Goal: Communication & Community: Ask a question

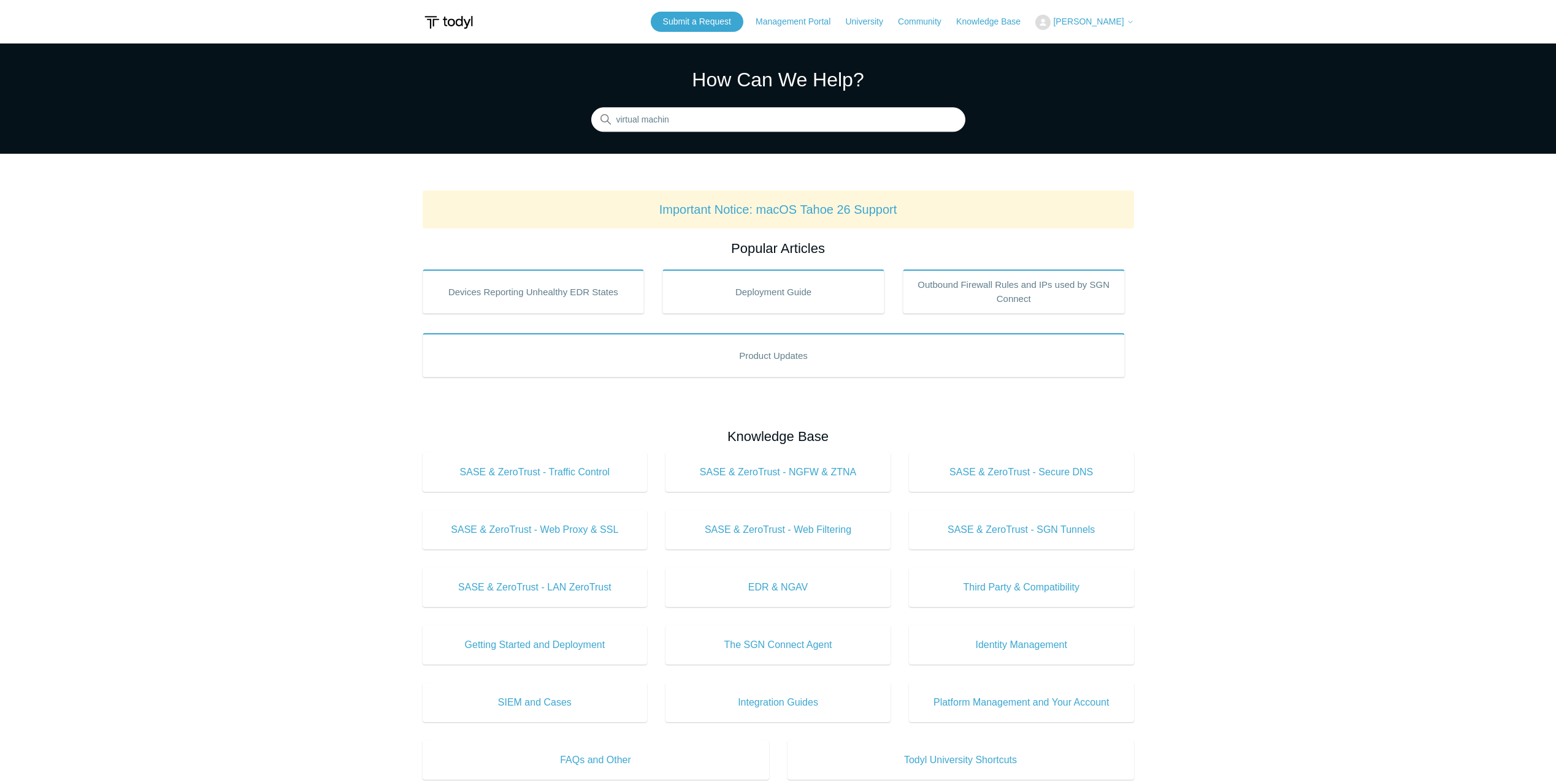
type input "virtual machine"
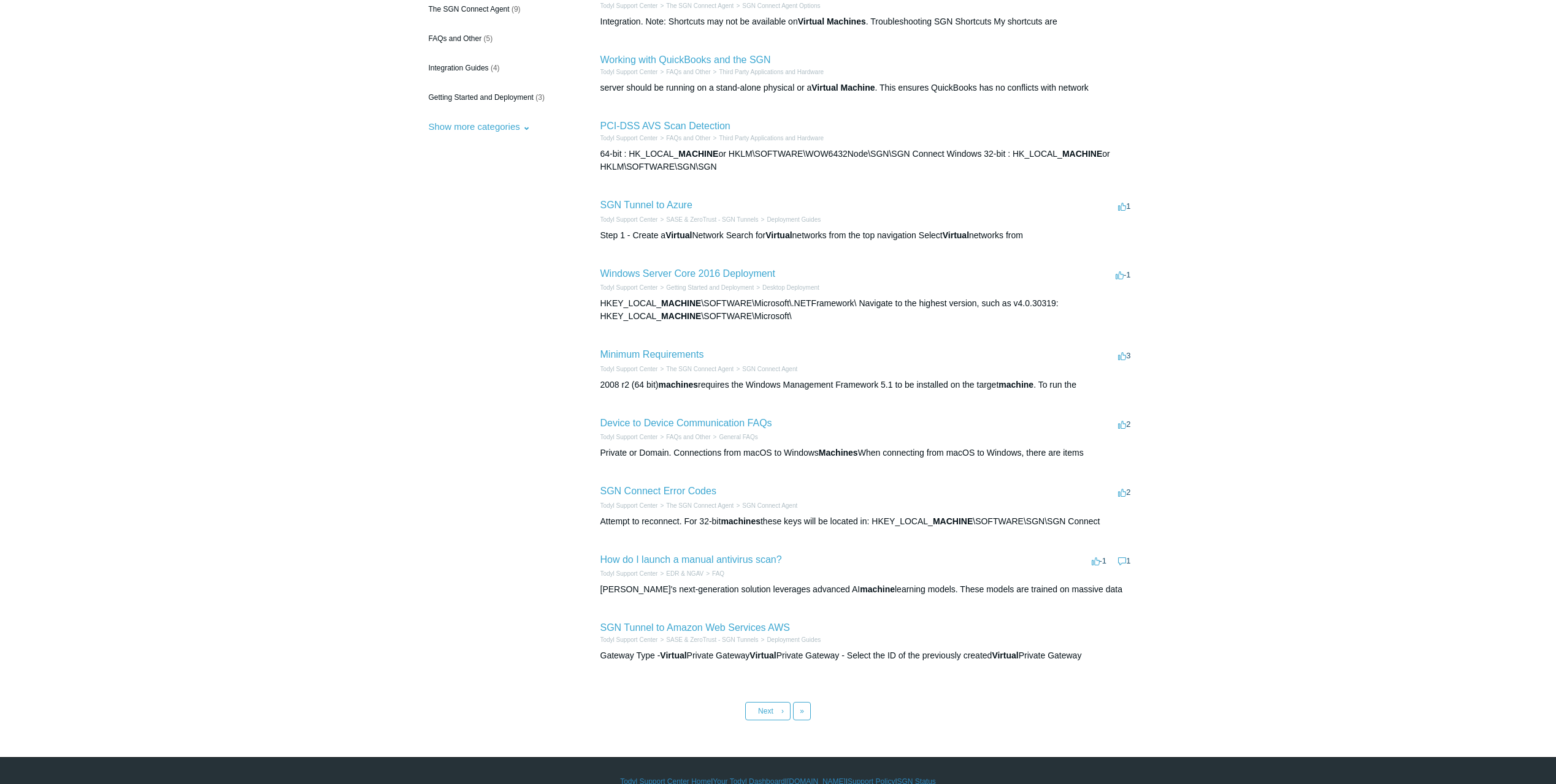
scroll to position [183, 0]
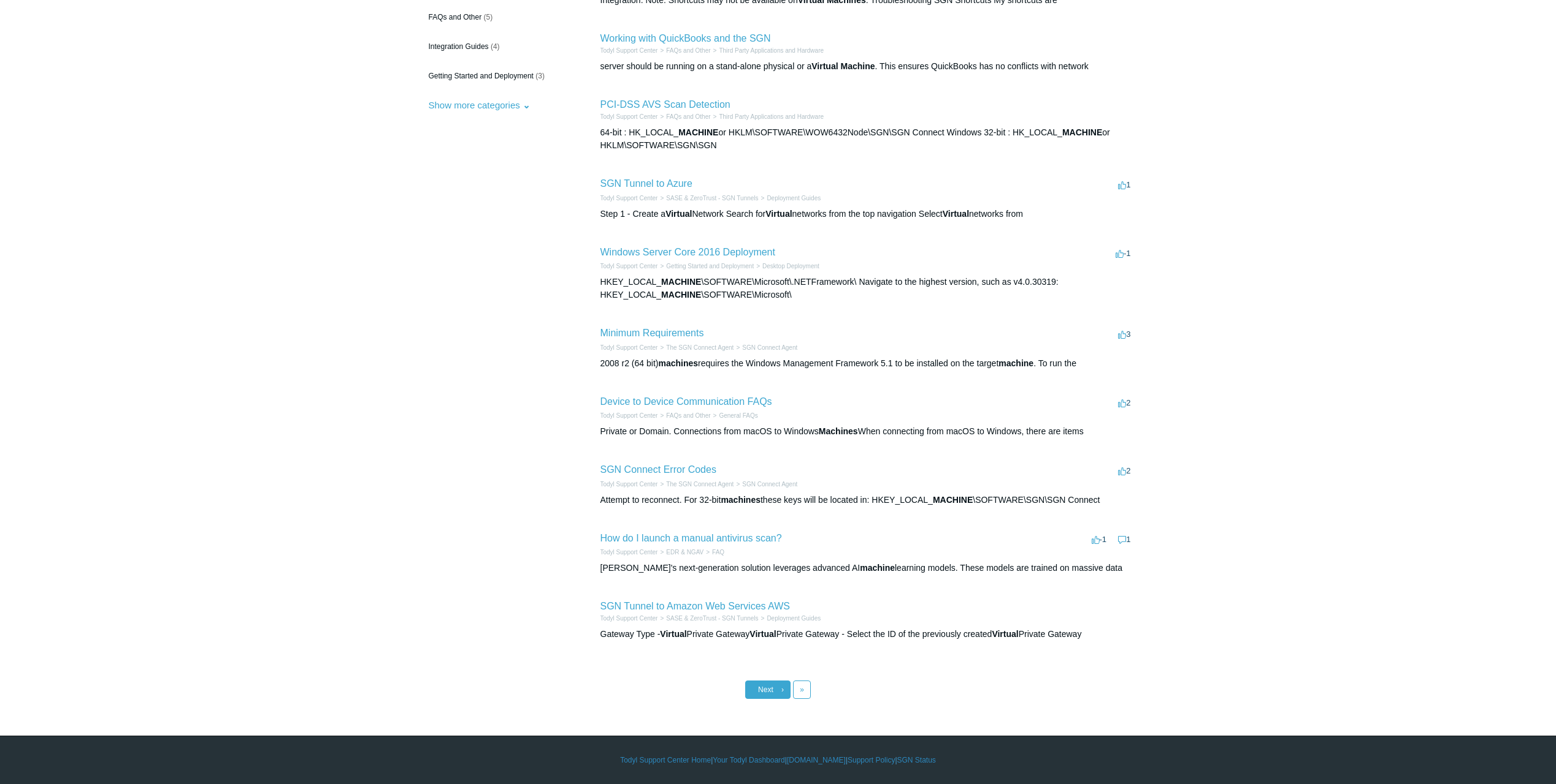
click at [759, 686] on span "Next" at bounding box center [765, 690] width 16 height 9
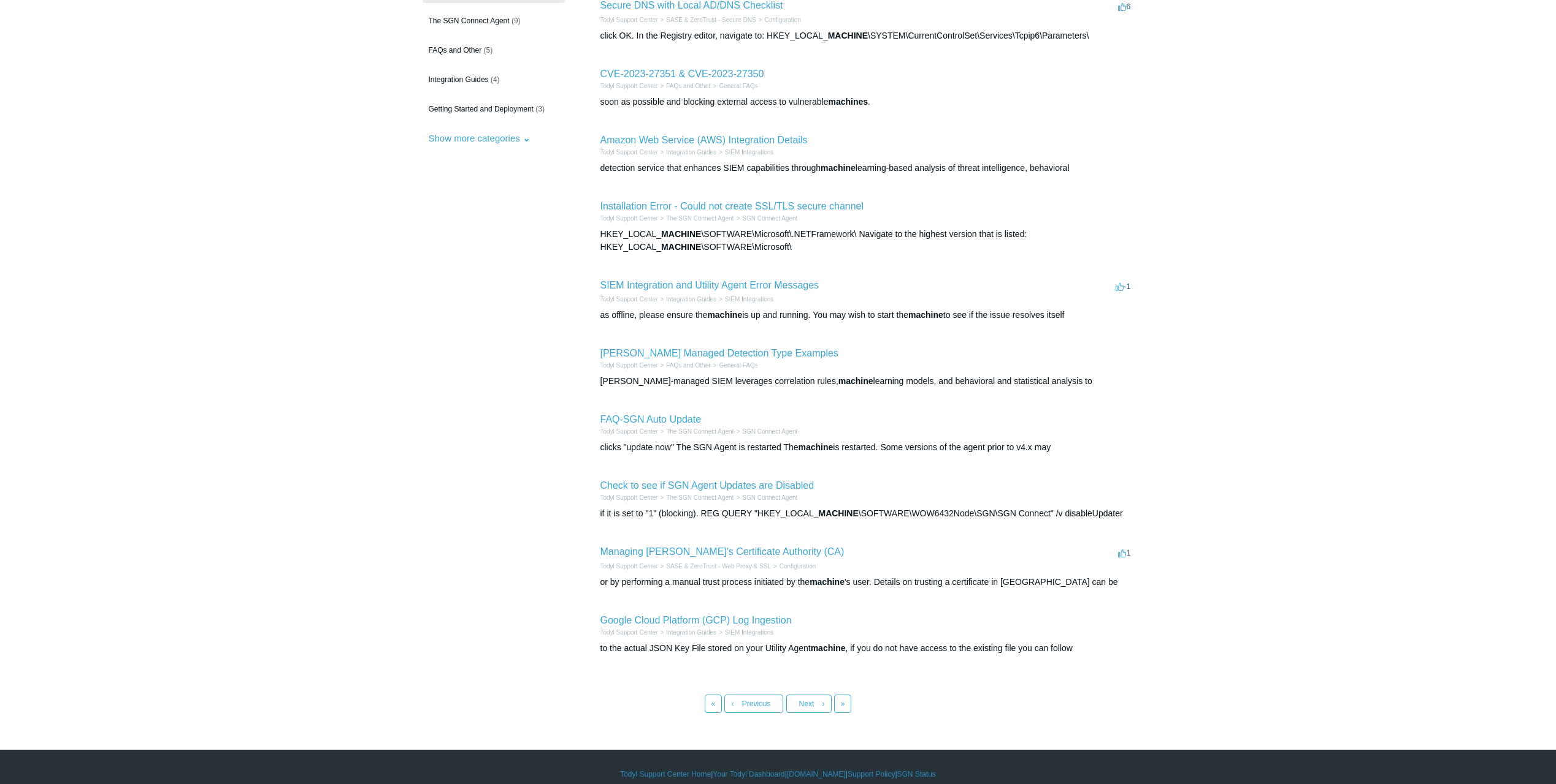
scroll to position [164, 0]
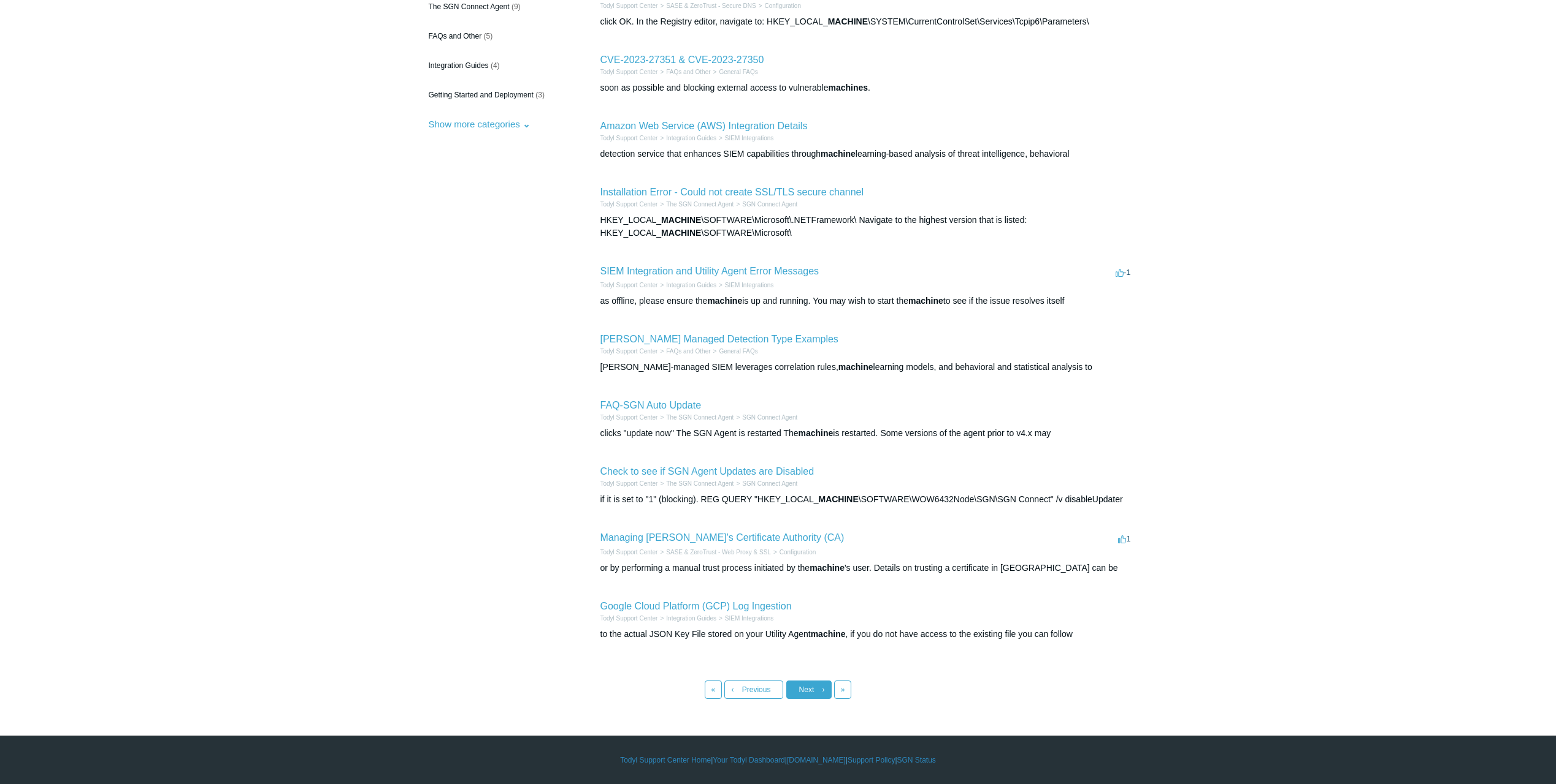
click at [815, 691] on link "Next ›" at bounding box center [809, 690] width 45 height 18
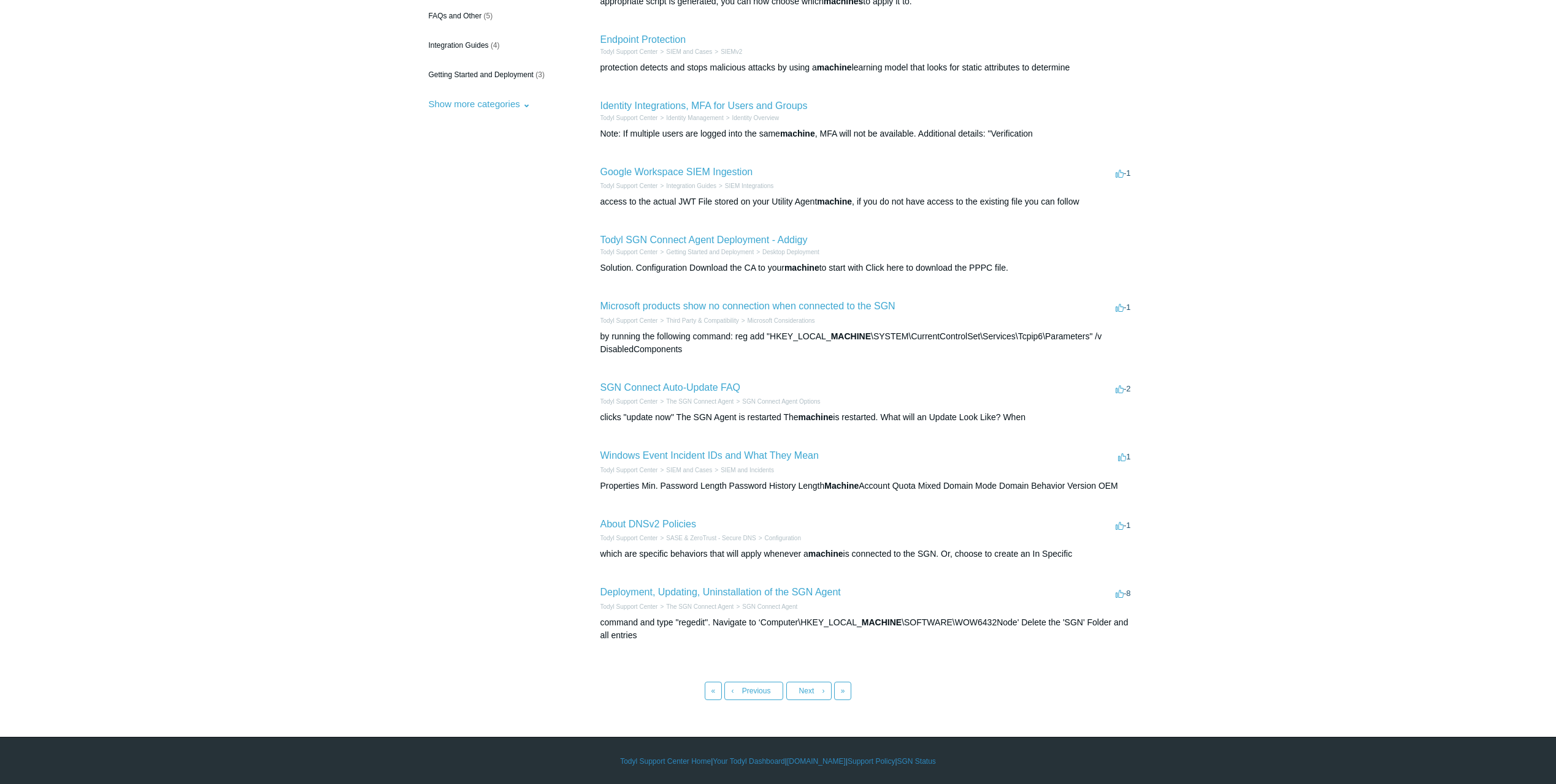
scroll to position [185, 0]
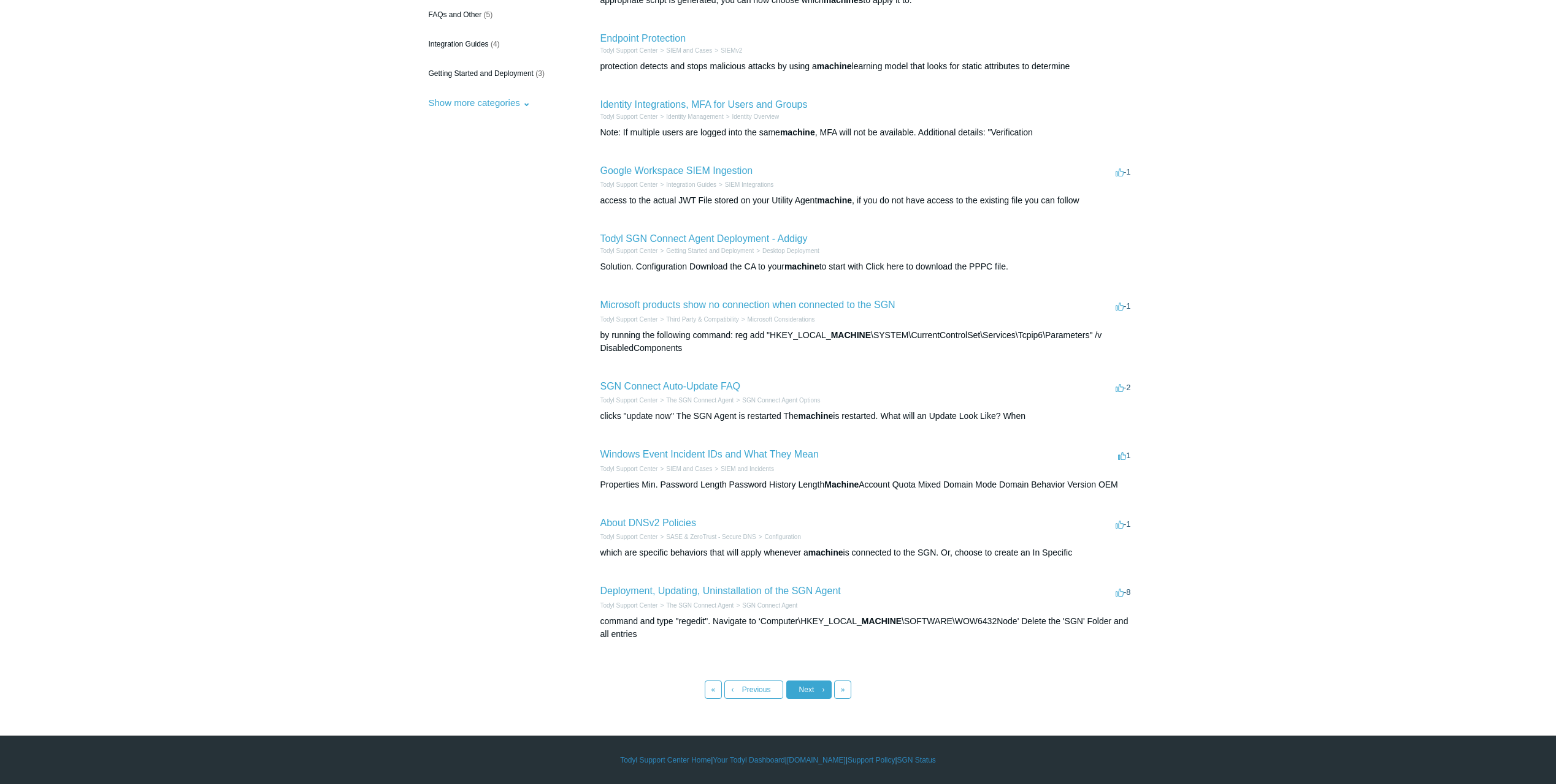
click at [803, 684] on link "Next ›" at bounding box center [809, 690] width 45 height 18
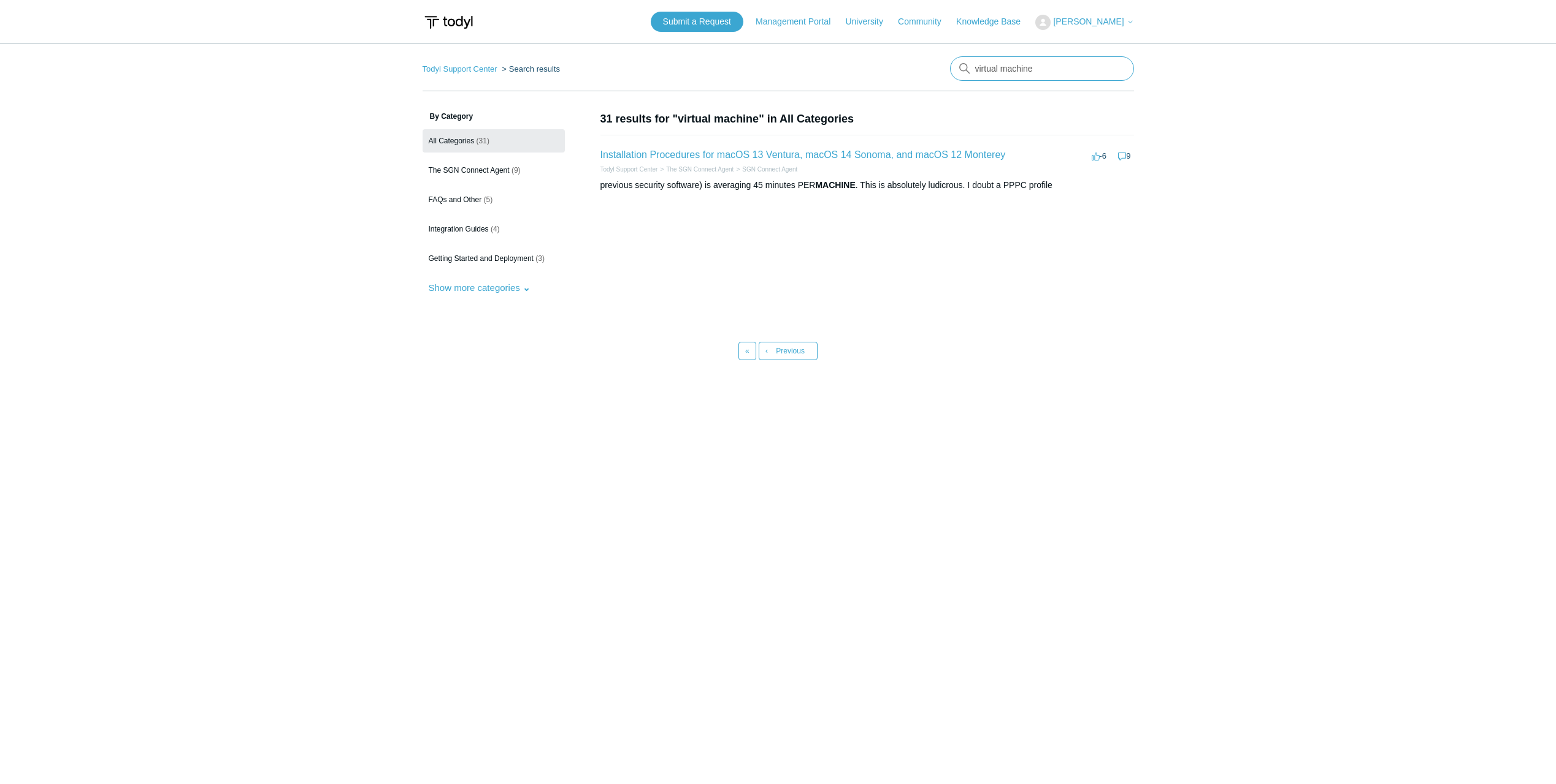
drag, startPoint x: 1045, startPoint y: 67, endPoint x: 974, endPoint y: 66, distance: 71.0
click at [974, 66] on input "virtual machine" at bounding box center [1042, 68] width 184 height 24
click at [493, 173] on span "The SGN Connect Agent" at bounding box center [468, 170] width 81 height 9
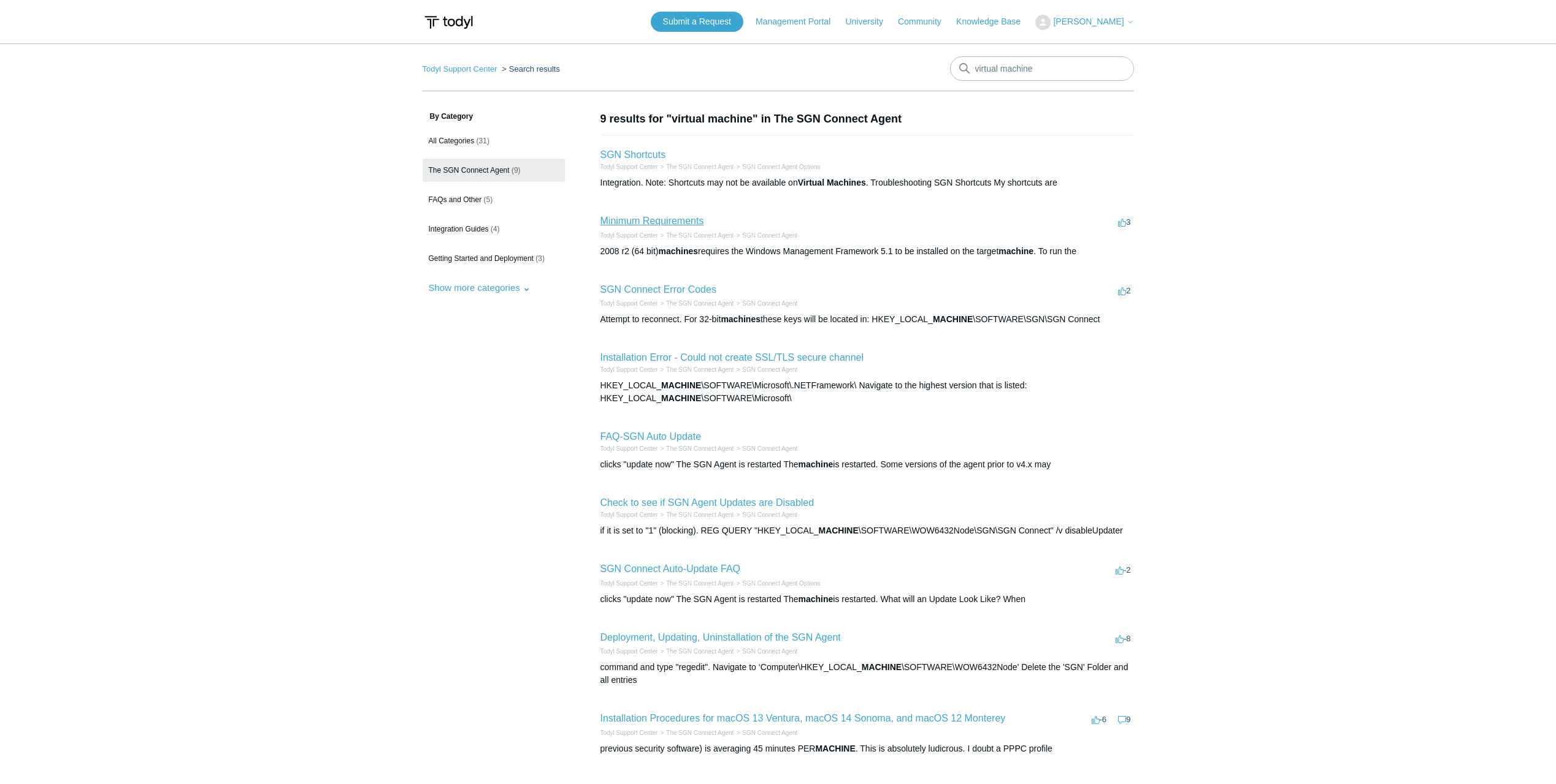
click at [665, 223] on link "Minimum Requirements" at bounding box center [652, 221] width 104 height 10
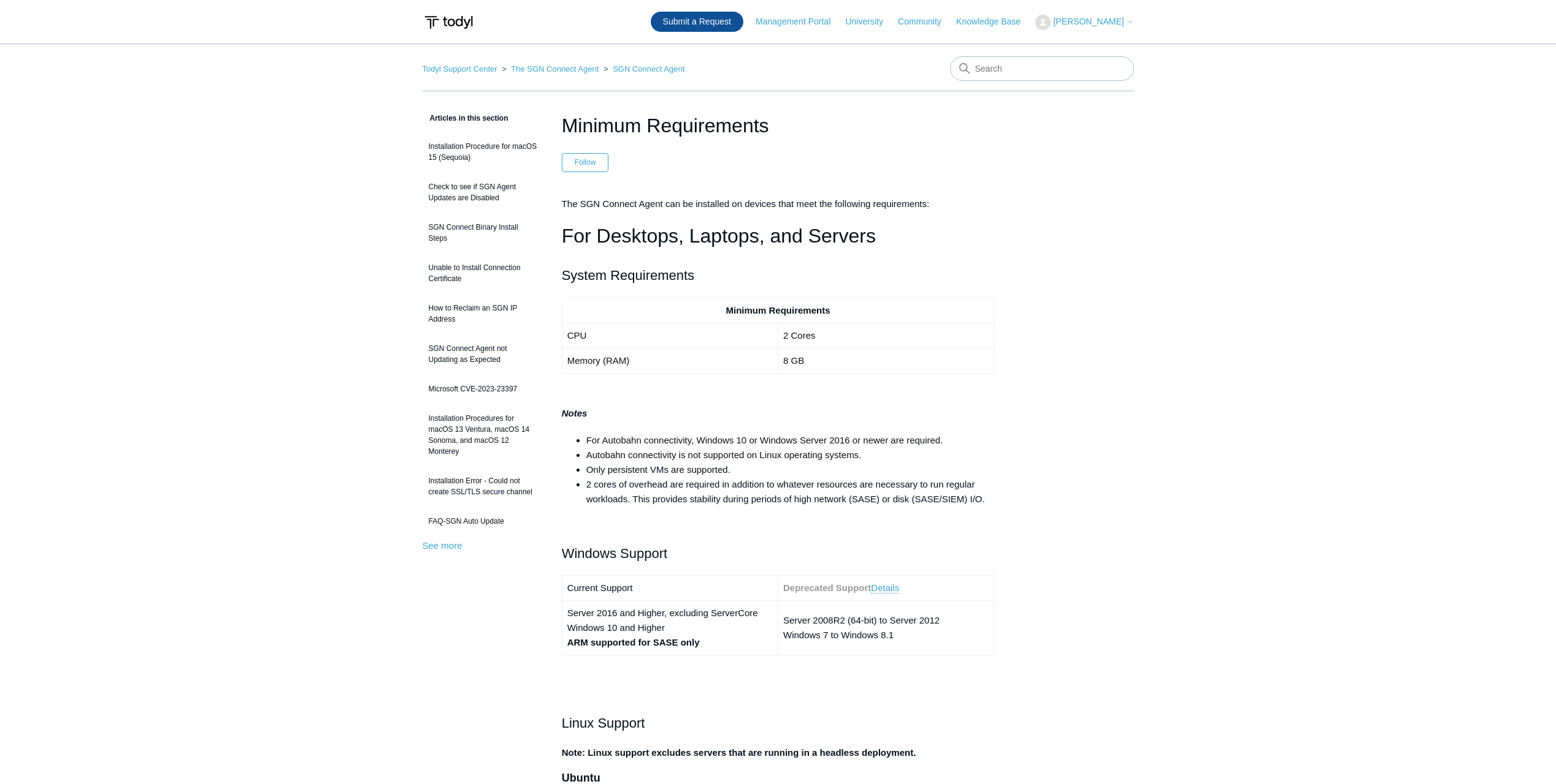
click at [726, 24] on link "Submit a Request" at bounding box center [696, 21] width 93 height 20
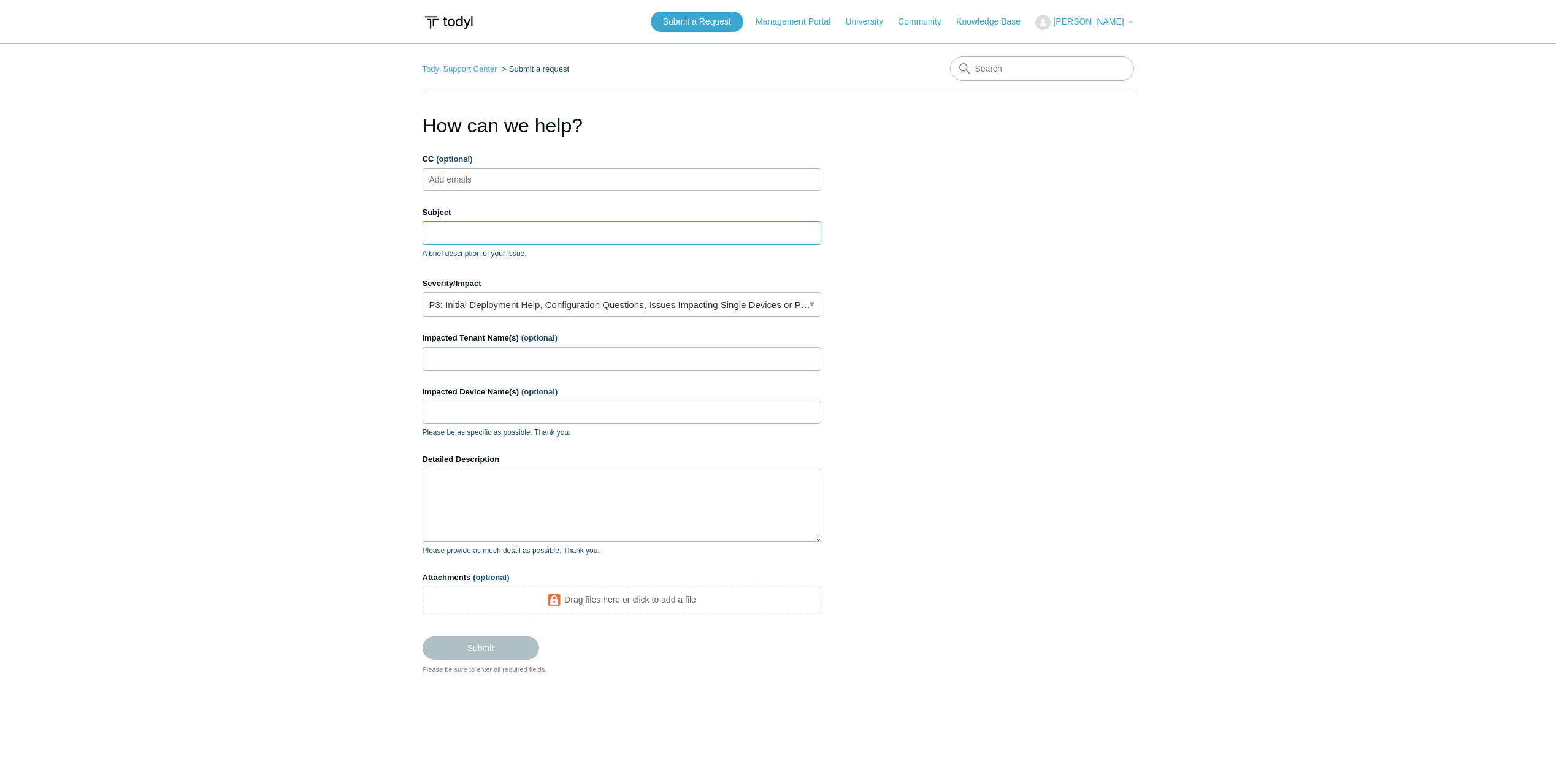
drag, startPoint x: 589, startPoint y: 232, endPoint x: 673, endPoint y: 241, distance: 84.5
click at [589, 232] on input "Subject" at bounding box center [622, 233] width 398 height 23
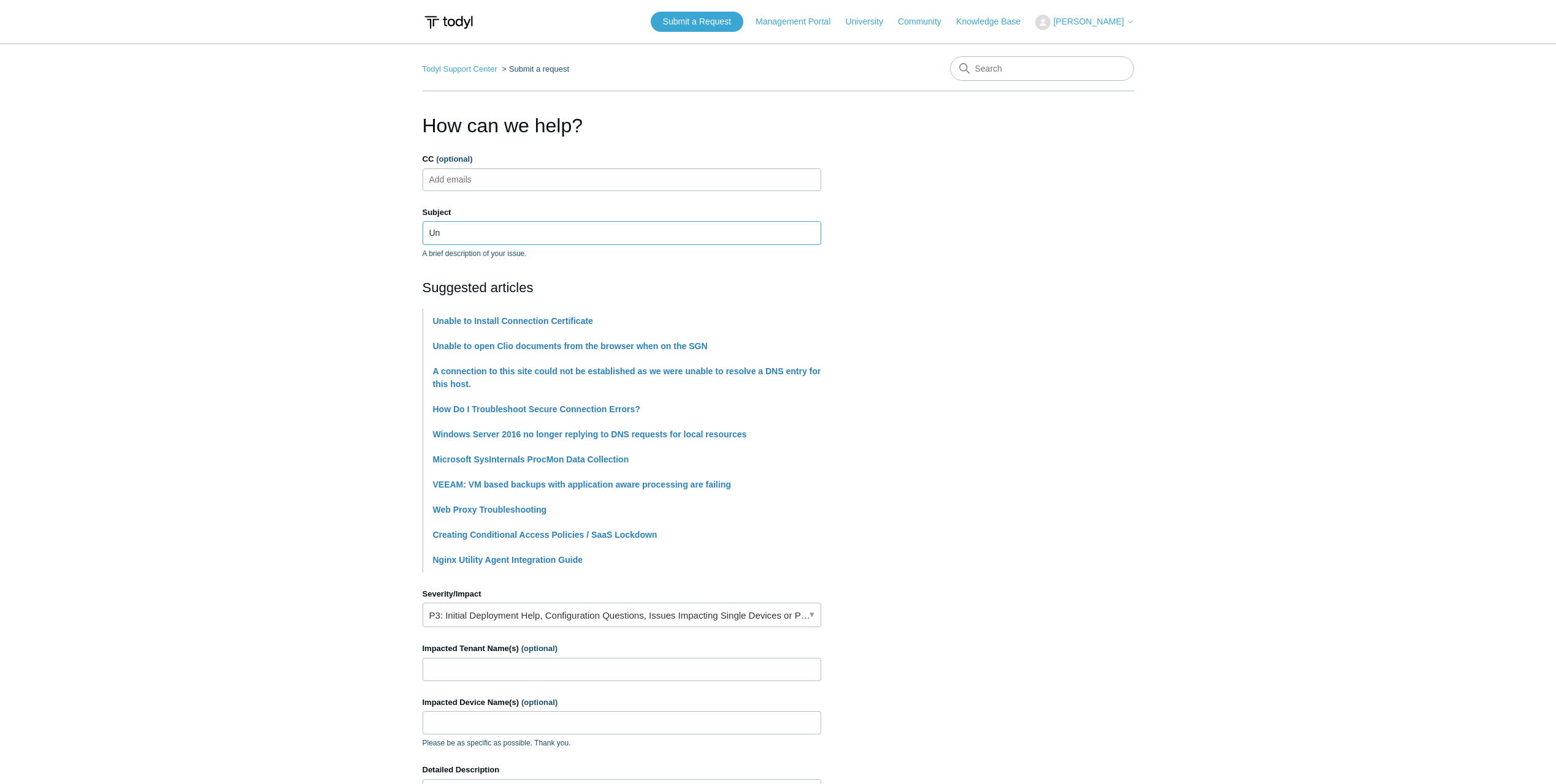
type input "U"
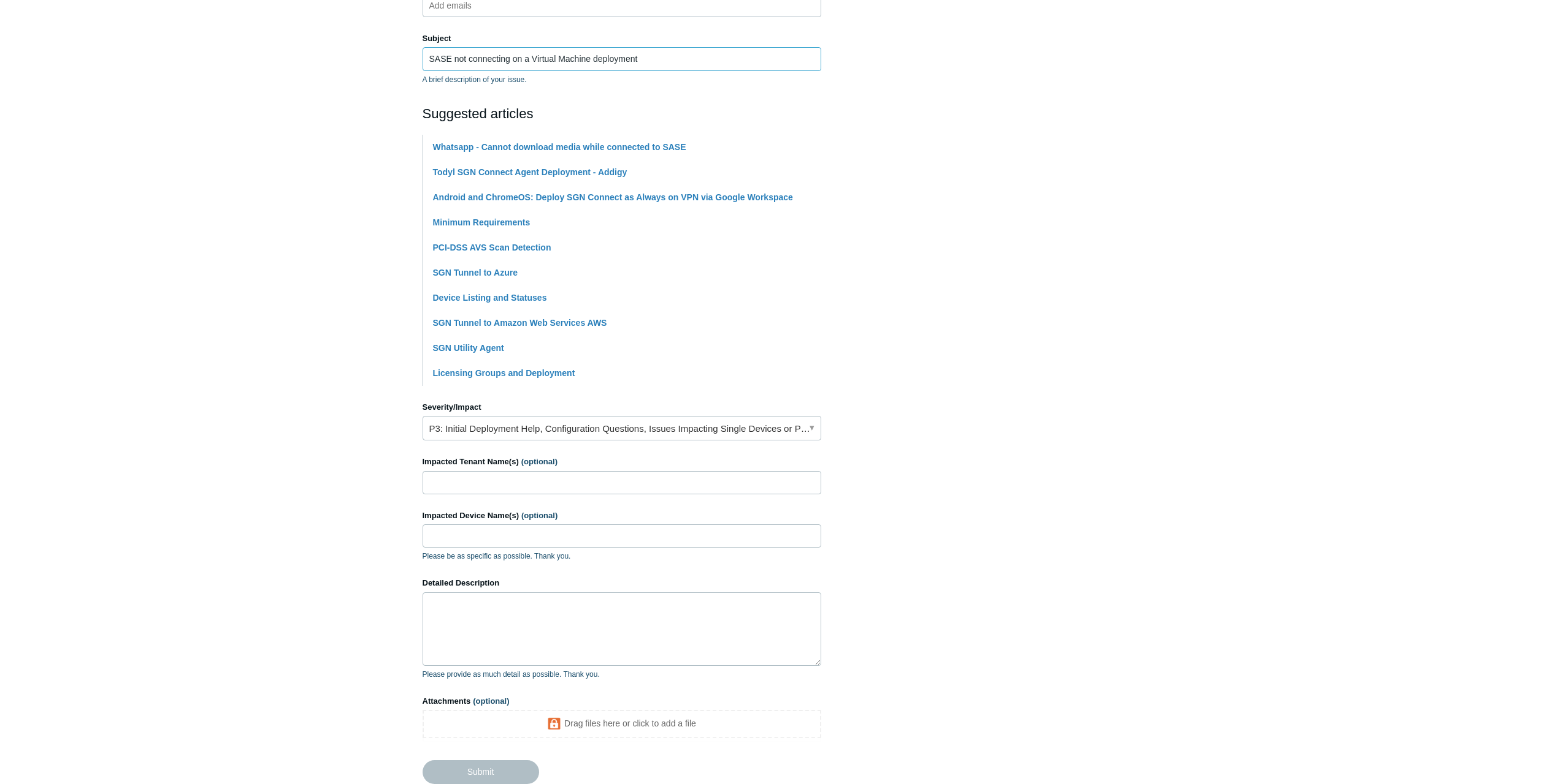
scroll to position [183, 0]
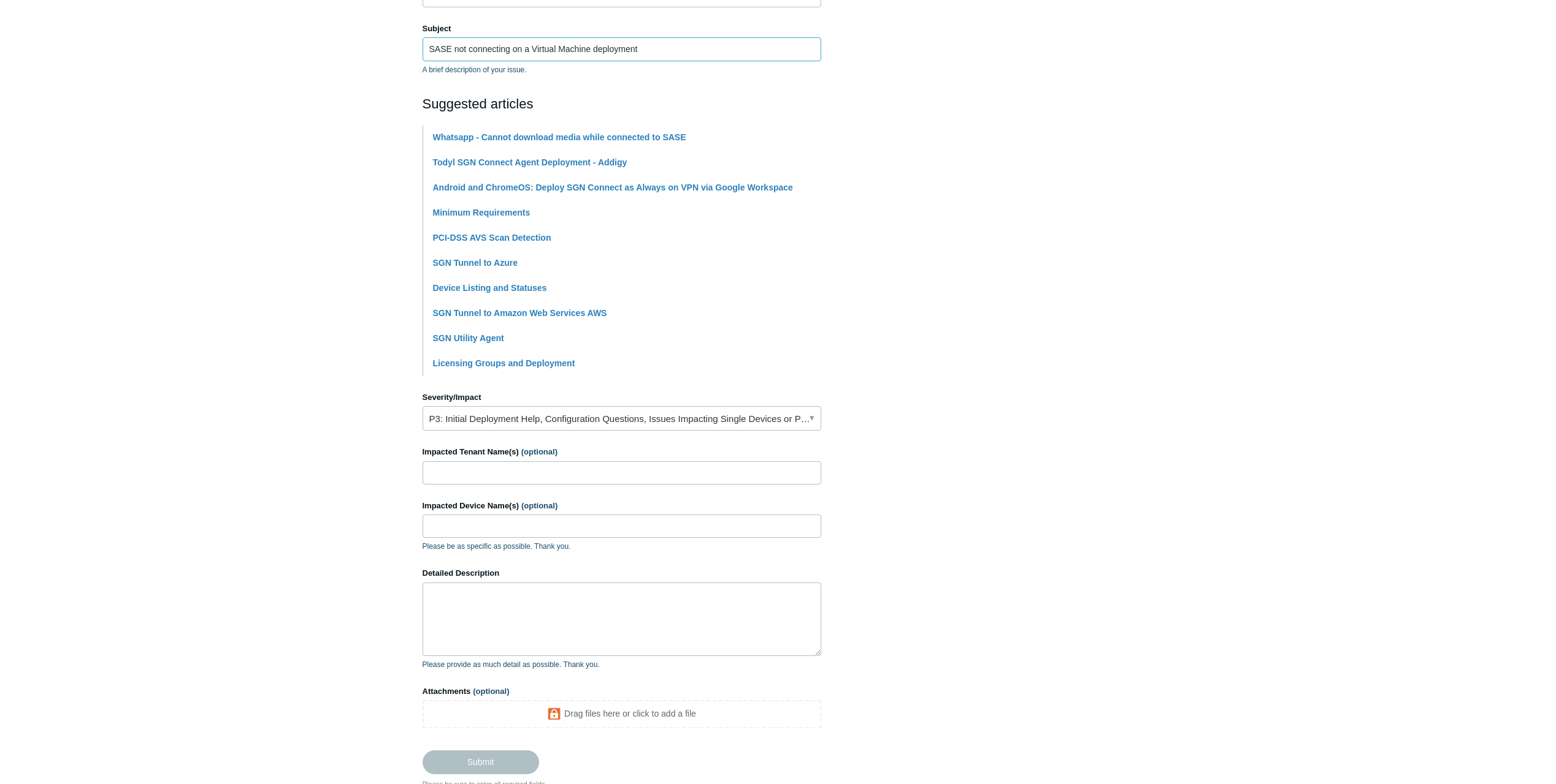
type input "SASE not connecting on a Virtual Machine deployment"
click at [809, 418] on link "P3: Initial Deployment Help, Configuration Questions, Issues Impacting Single D…" at bounding box center [622, 419] width 398 height 24
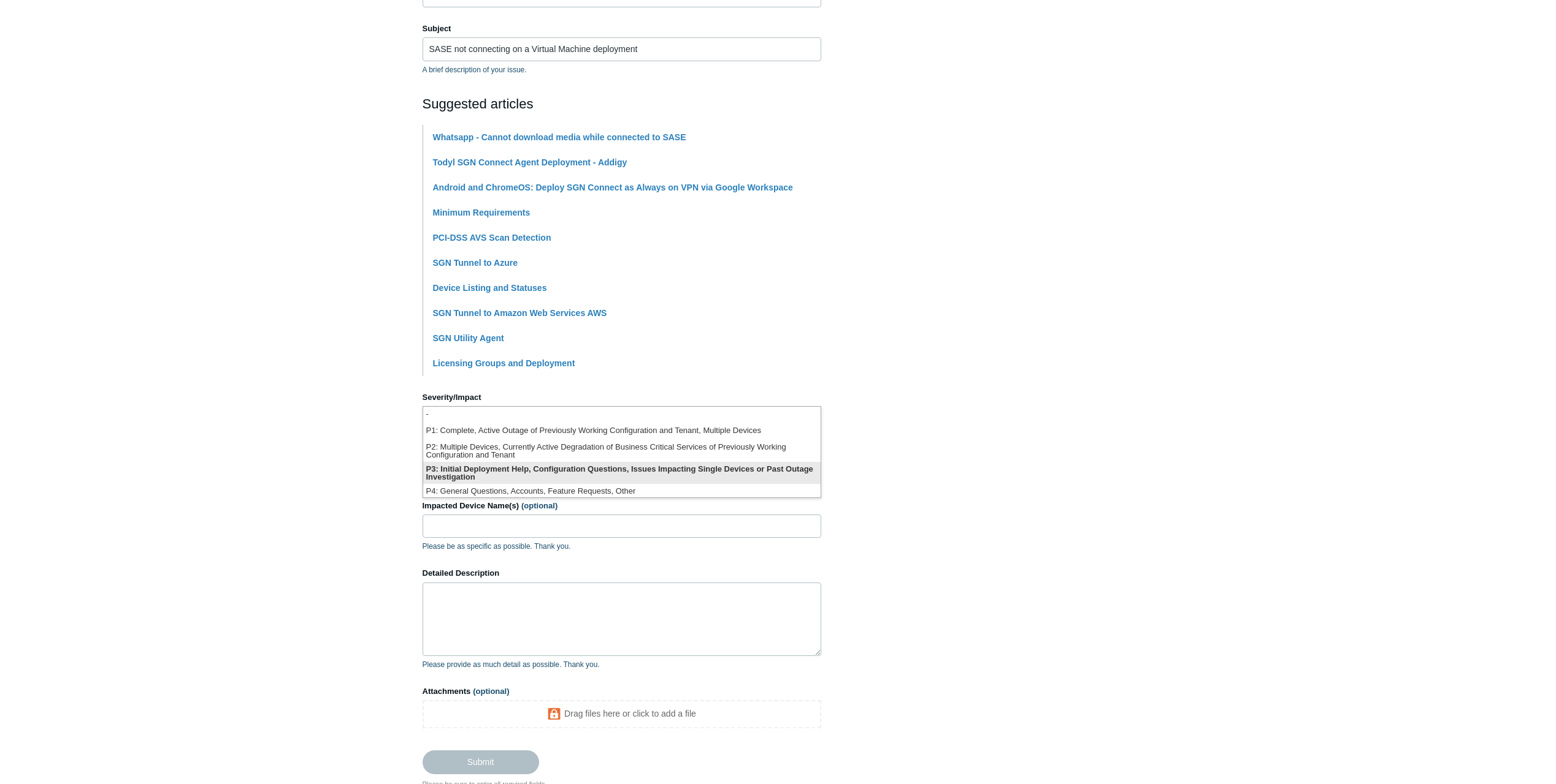
click at [680, 472] on li "P3: Initial Deployment Help, Configuration Questions, Issues Impacting Single D…" at bounding box center [622, 472] width 397 height 22
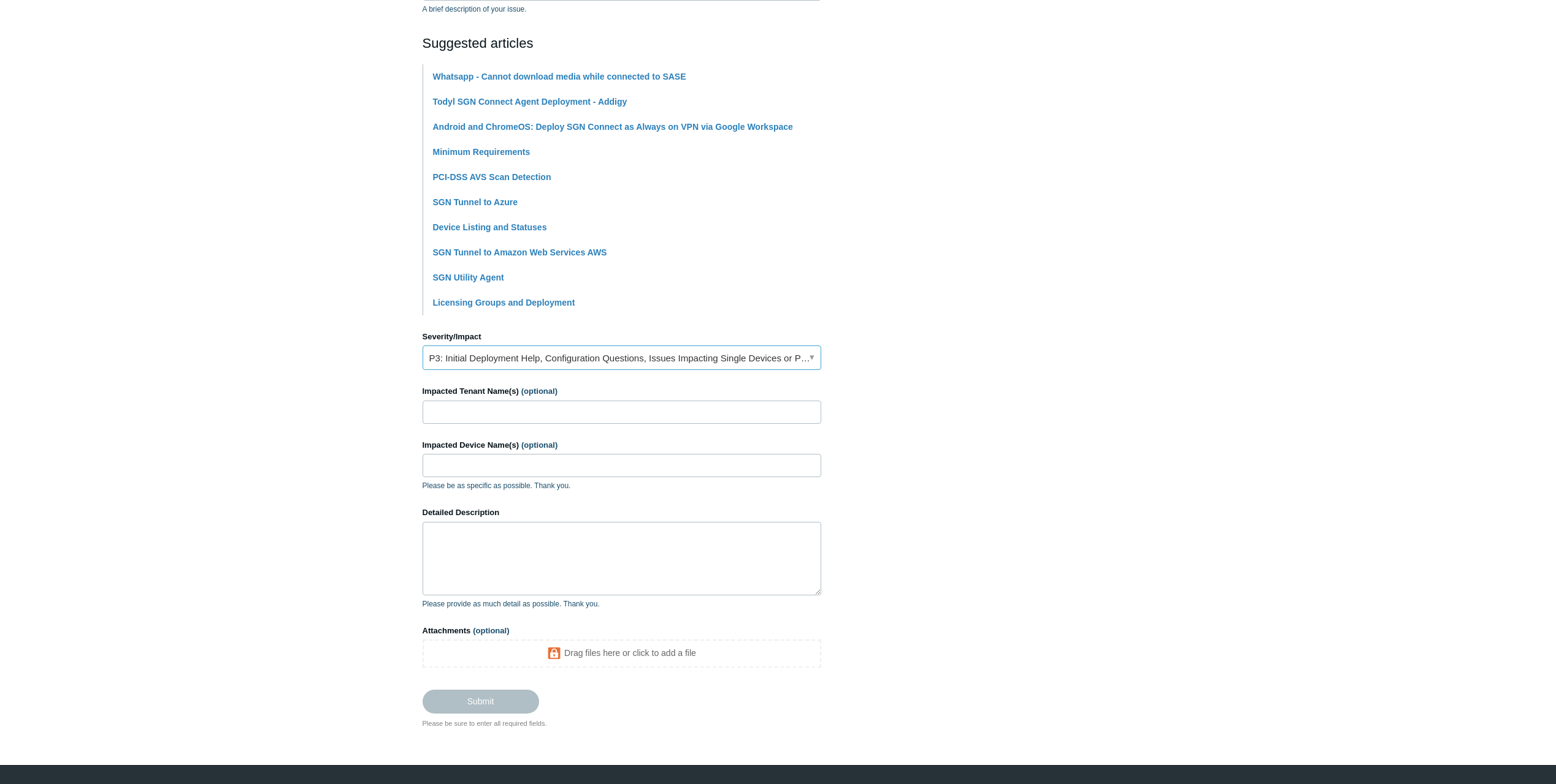
scroll to position [245, 0]
click at [675, 420] on input "Impacted Tenant Name(s) (optional)" at bounding box center [622, 411] width 398 height 23
type input "PremierePC Technology Group"
type input "PPC-PH-LTP04"
drag, startPoint x: 542, startPoint y: 460, endPoint x: 369, endPoint y: 460, distance: 173.0
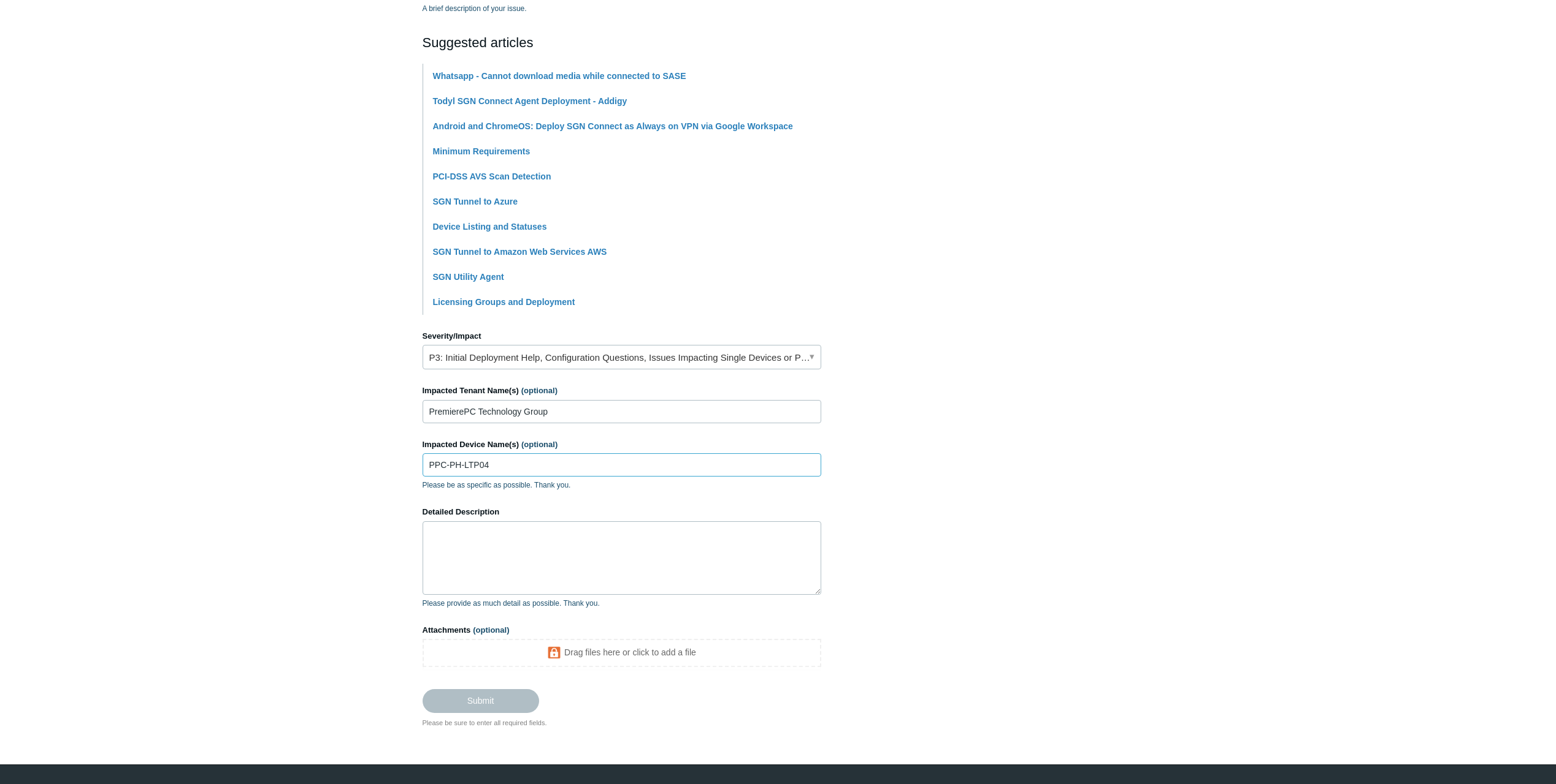
click at [365, 460] on main "Todyl Support Center Submit a request How can we help? CC (optional) Add emails…" at bounding box center [778, 263] width 1556 height 929
click at [465, 459] on input "Impacted Device Name(s) (optional)" at bounding box center [622, 465] width 398 height 23
paste input "justin-vmwarevirtualplatform"
type input "justin-vmwarevirtualplatform"
click at [556, 556] on textarea "Detailed Description" at bounding box center [622, 558] width 398 height 74
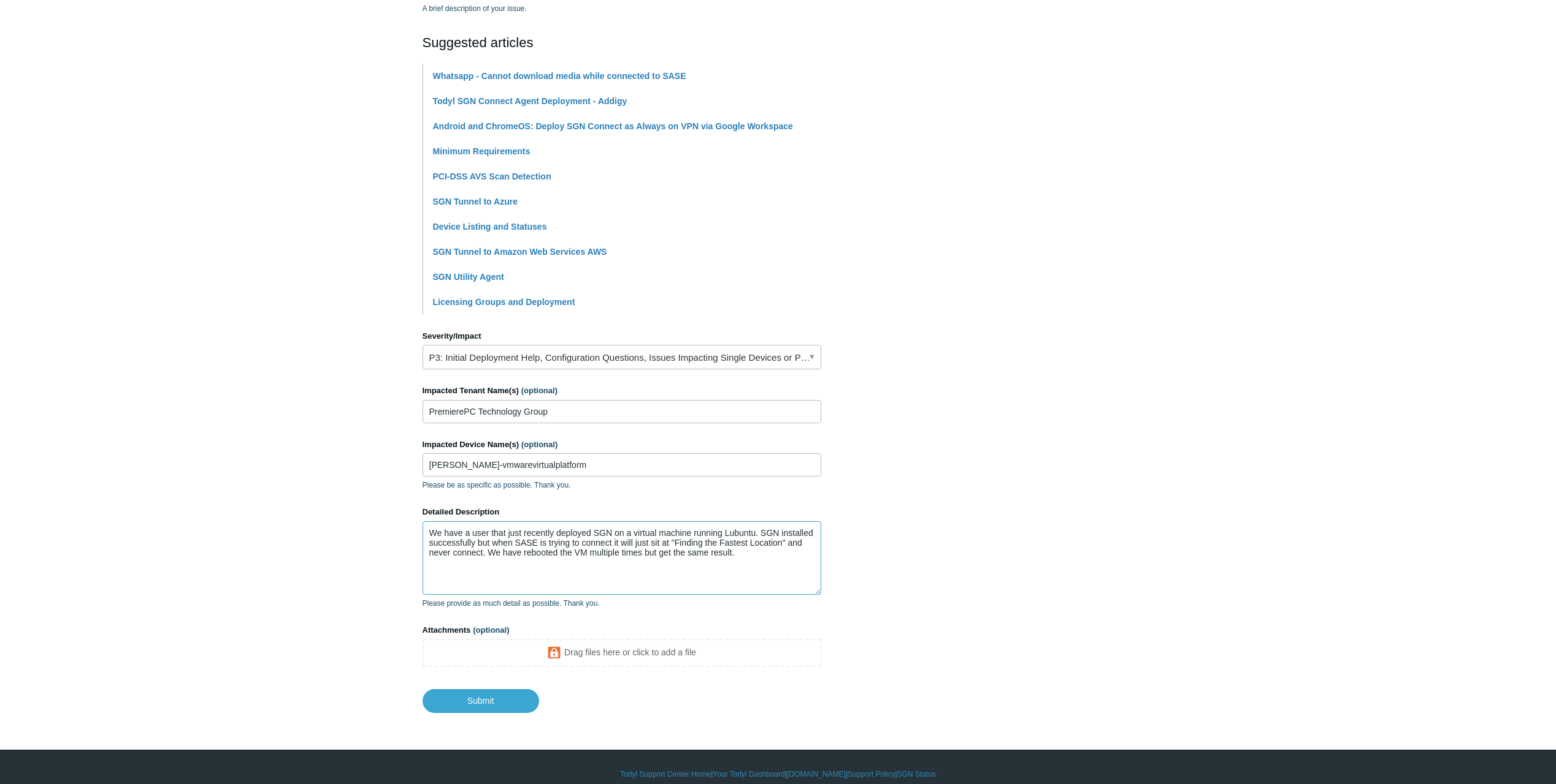
type textarea "We have a user that just recently deployed SGN on a virtual machine running Lub…"
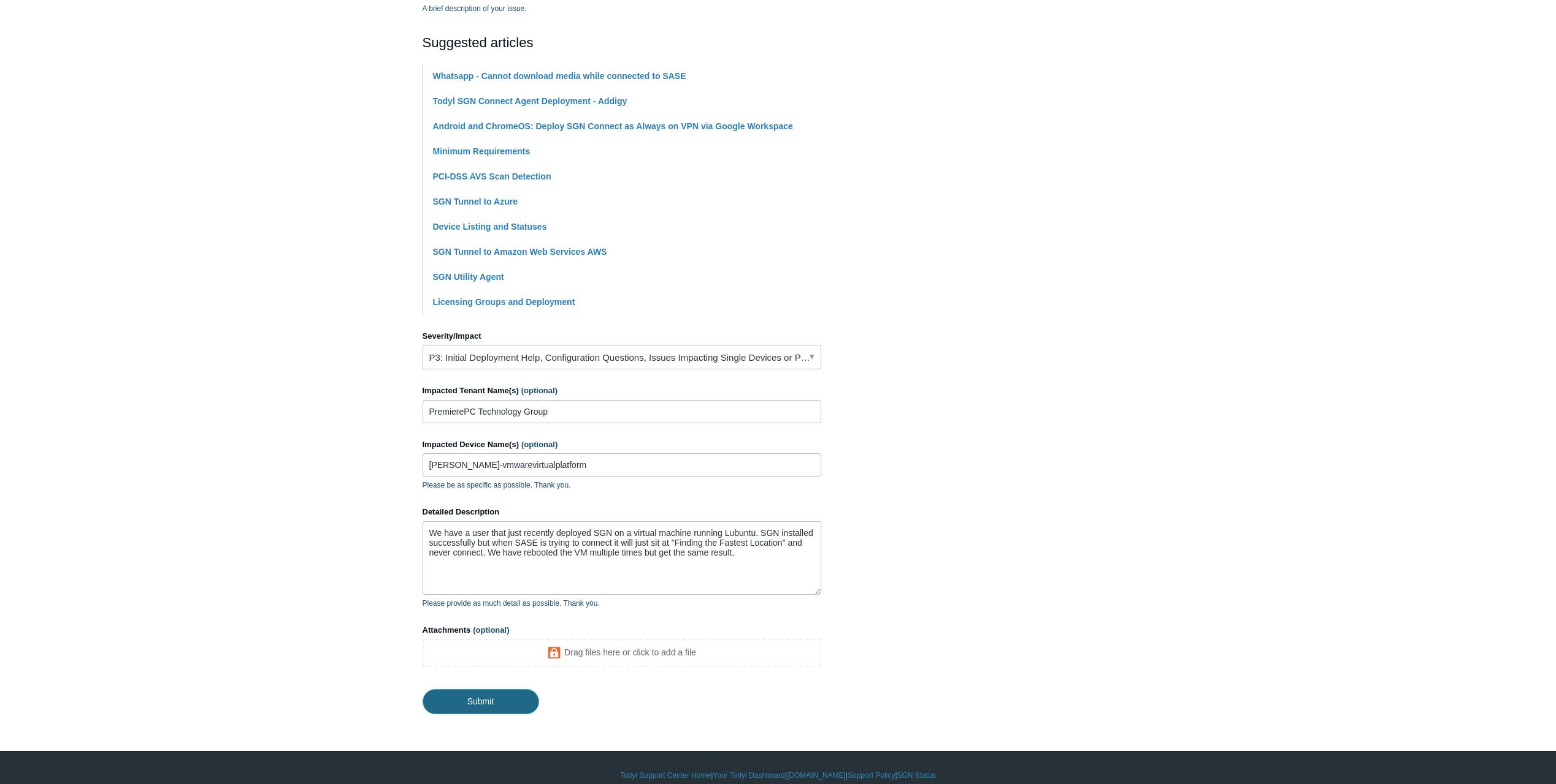
click at [500, 696] on input "Submit" at bounding box center [481, 702] width 117 height 24
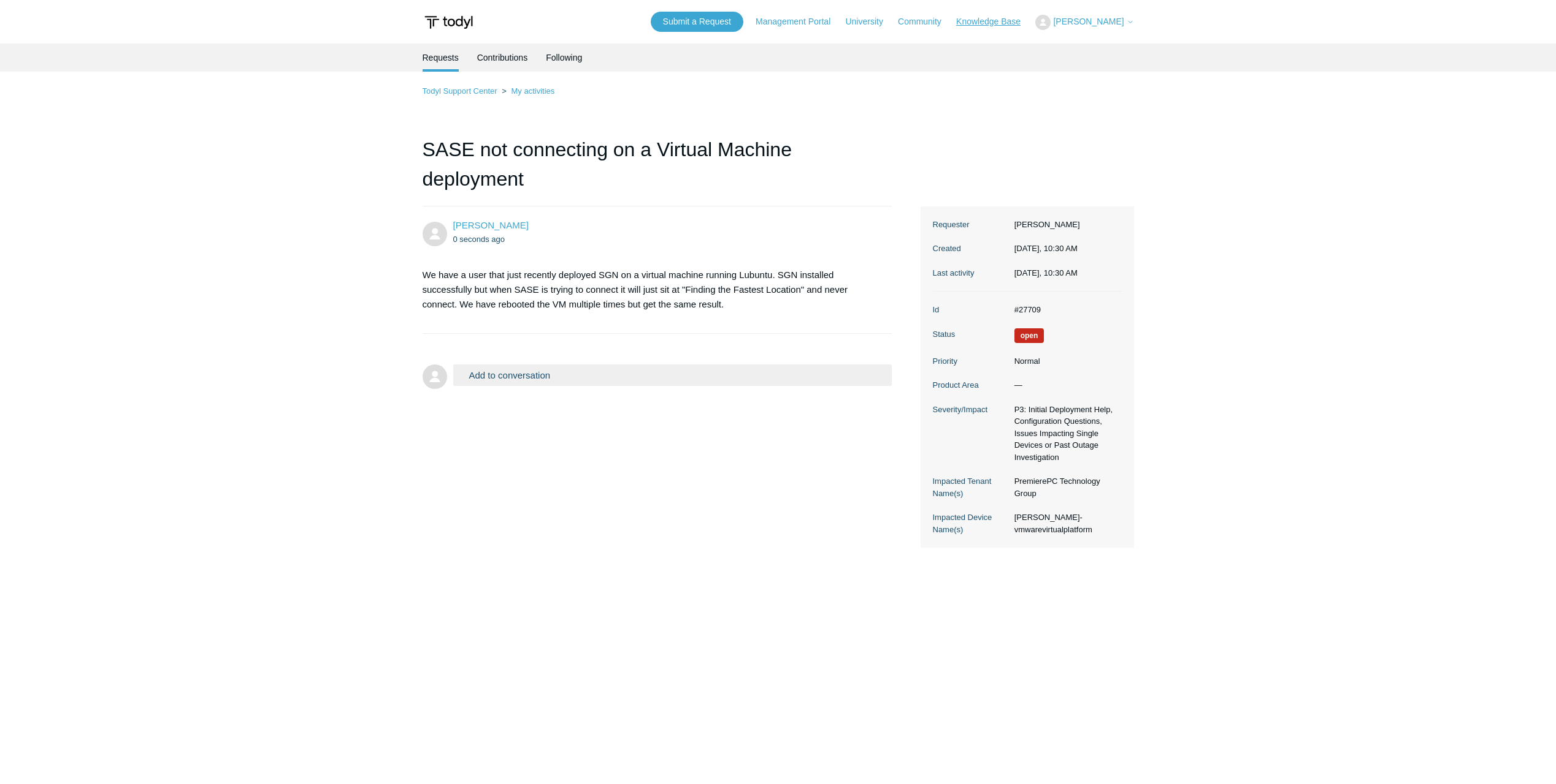
click at [990, 23] on link "Knowledge Base" at bounding box center [994, 22] width 77 height 13
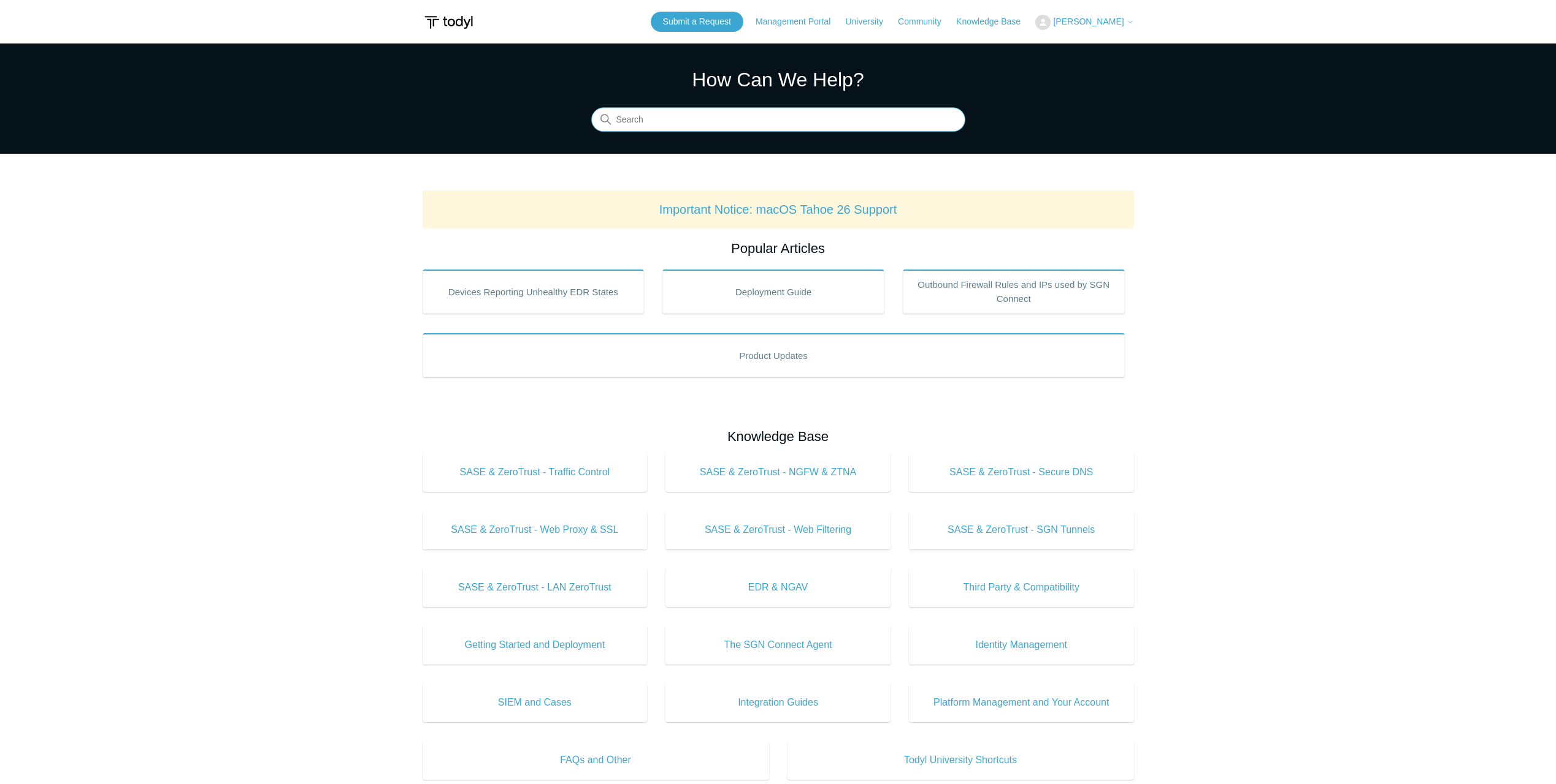
drag, startPoint x: 726, startPoint y: 124, endPoint x: 713, endPoint y: 125, distance: 13.0
click at [724, 125] on input "Search" at bounding box center [778, 120] width 374 height 24
type input "requirement"
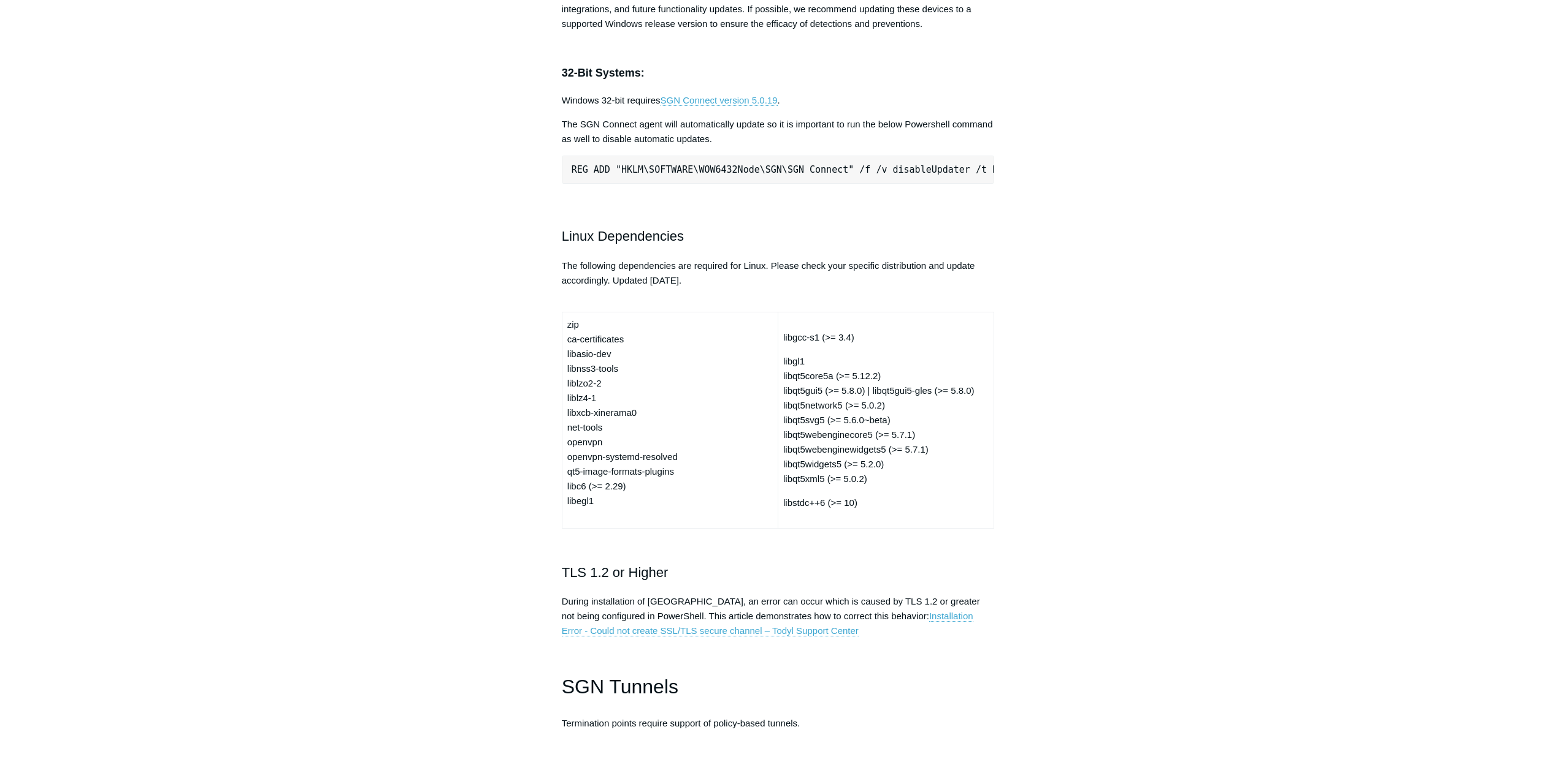
scroll to position [3126, 0]
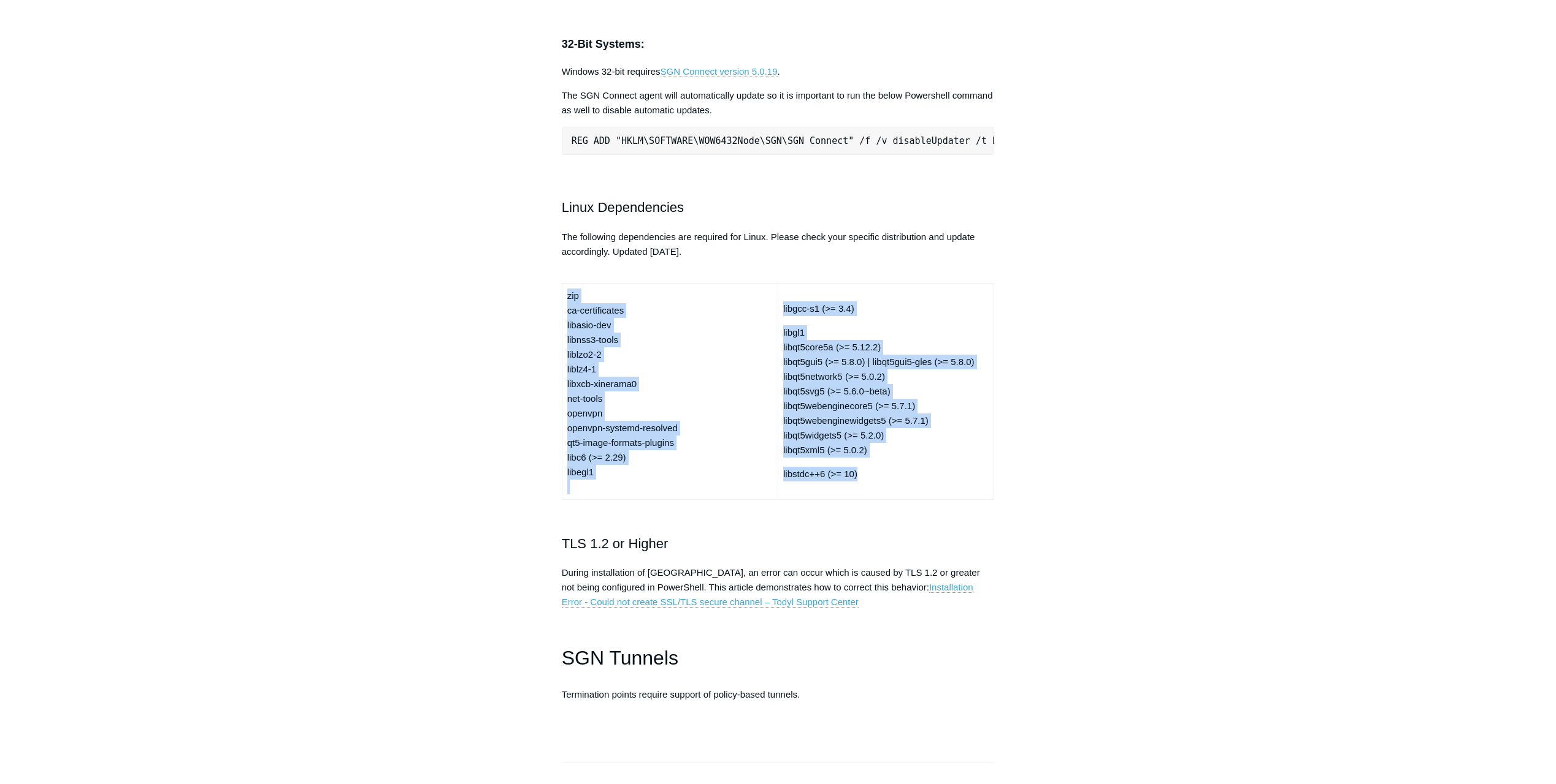
drag, startPoint x: 566, startPoint y: 314, endPoint x: 887, endPoint y: 484, distance: 363.2
click at [887, 484] on tr "zip ca-certificates libasio-dev libnss3-tools liblzo2-2 liblz4-1 libxcb-xineram…" at bounding box center [778, 391] width 432 height 216
copy tr "zip ca-certificates libasio-dev libnss3-tools liblzo2-2 liblz4-1 libxcb-xineram…"
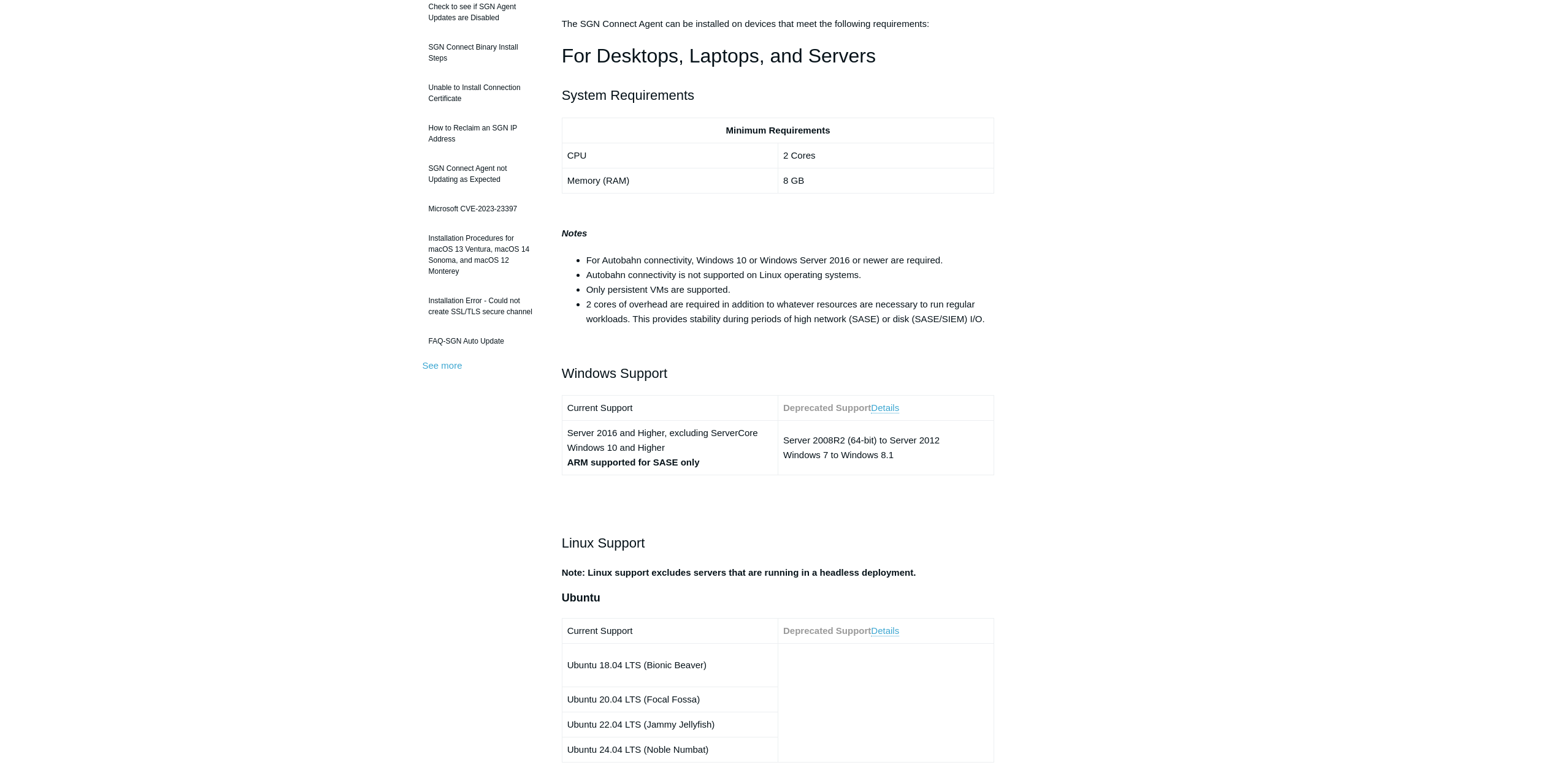
scroll to position [0, 0]
